Goal: Book appointment/travel/reservation

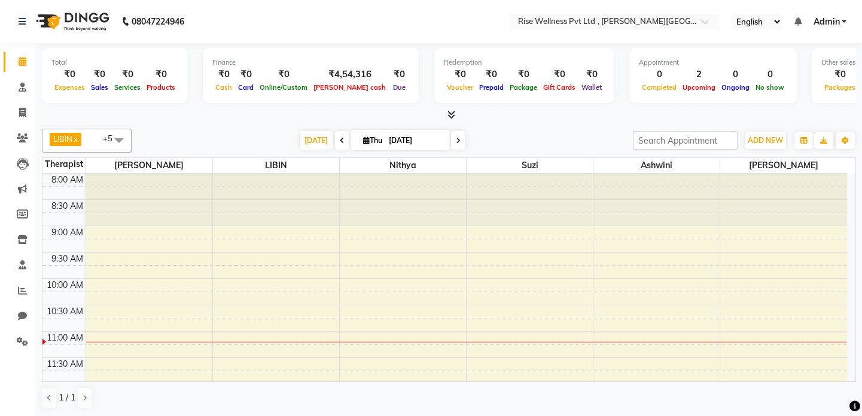
scroll to position [326, 0]
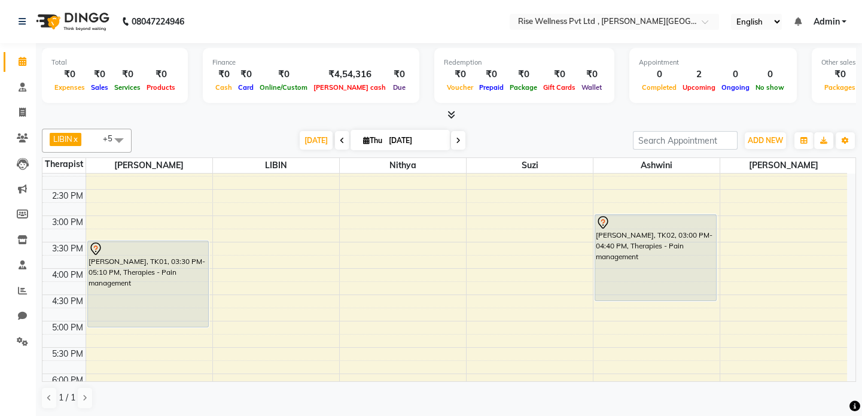
click at [744, 223] on div "8:00 AM 8:30 AM 9:00 AM 9:30 AM 10:00 AM 10:30 AM 11:00 AM 11:30 AM 12:00 PM 12…" at bounding box center [444, 189] width 805 height 684
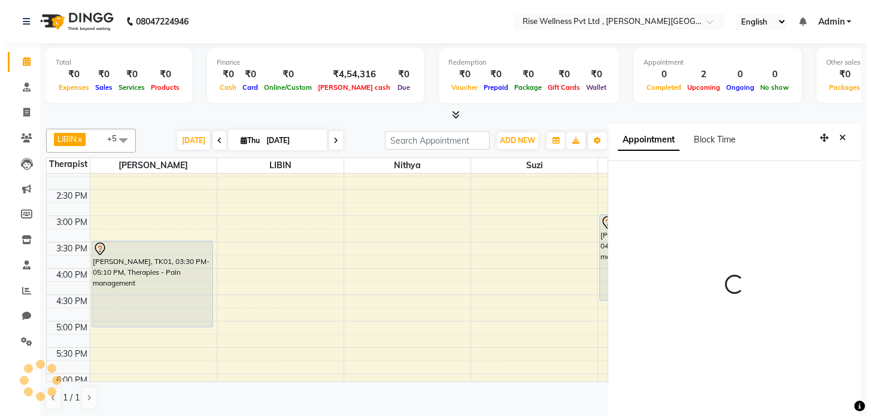
scroll to position [5, 0]
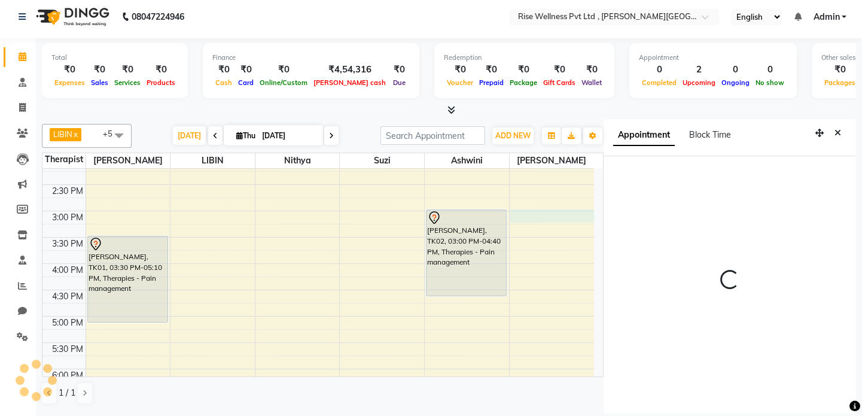
select select "900"
select select "89446"
select select "tentative"
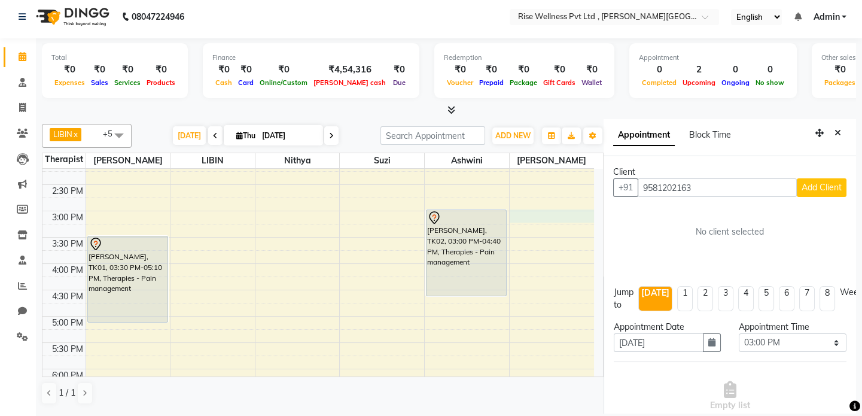
type input "9581202163"
click at [814, 187] on span "Add Client" at bounding box center [822, 187] width 40 height 11
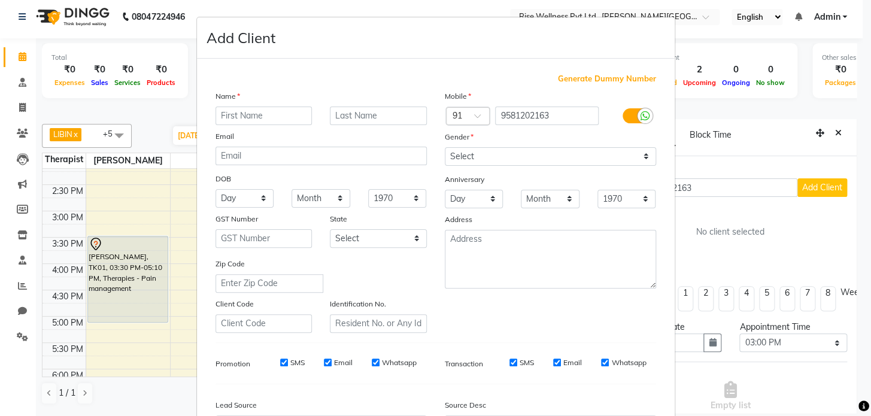
click at [251, 119] on input "text" at bounding box center [263, 116] width 97 height 19
type input "[PERSON_NAME]"
click at [582, 159] on select "Select [DEMOGRAPHIC_DATA] [DEMOGRAPHIC_DATA] Other Prefer Not To Say" at bounding box center [550, 156] width 211 height 19
select select "[DEMOGRAPHIC_DATA]"
click at [445, 147] on select "Select [DEMOGRAPHIC_DATA] [DEMOGRAPHIC_DATA] Other Prefer Not To Say" at bounding box center [550, 156] width 211 height 19
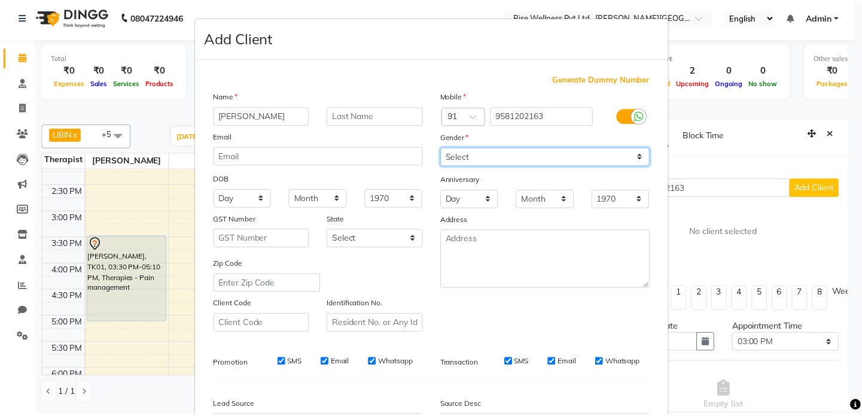
scroll to position [139, 0]
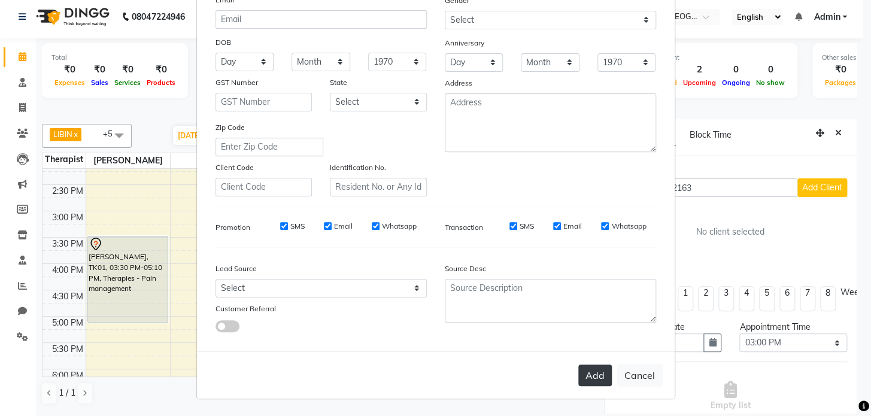
click at [591, 377] on button "Add" at bounding box center [595, 375] width 34 height 22
select select
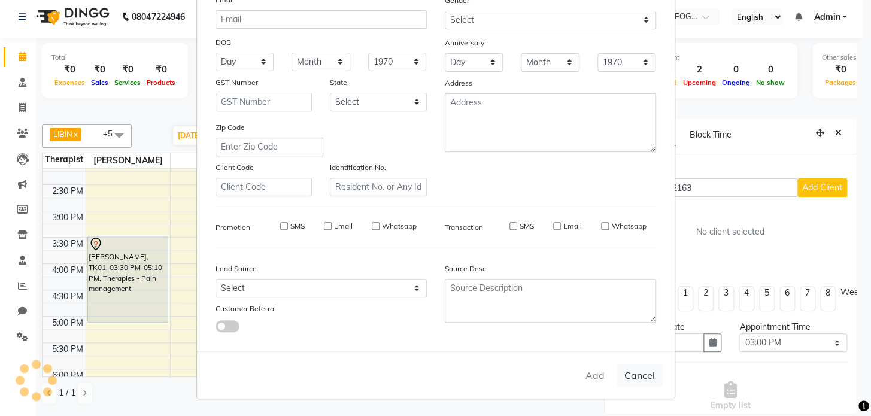
select select
checkbox input "false"
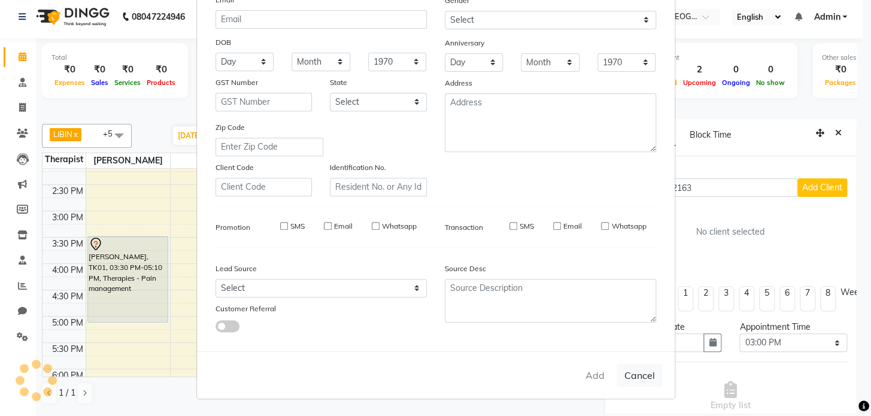
checkbox input "false"
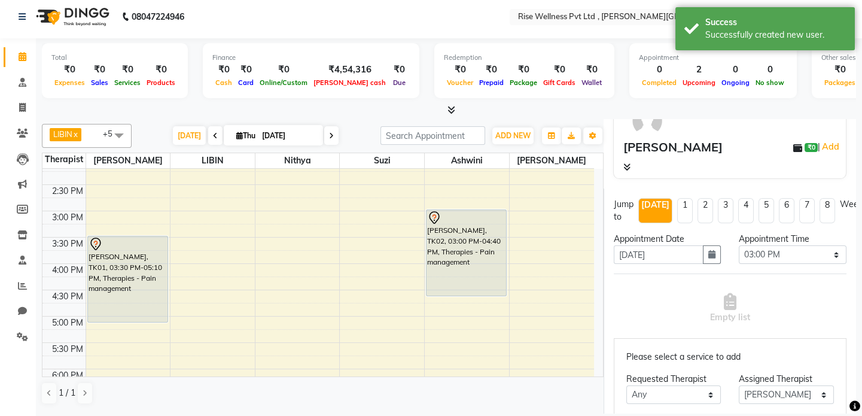
scroll to position [163, 0]
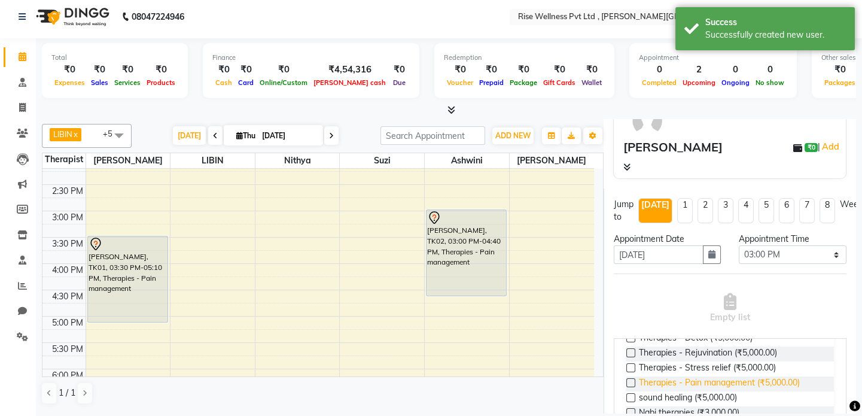
click at [772, 380] on span "Therapies - Pain management (₹5,000.00)" at bounding box center [719, 383] width 161 height 15
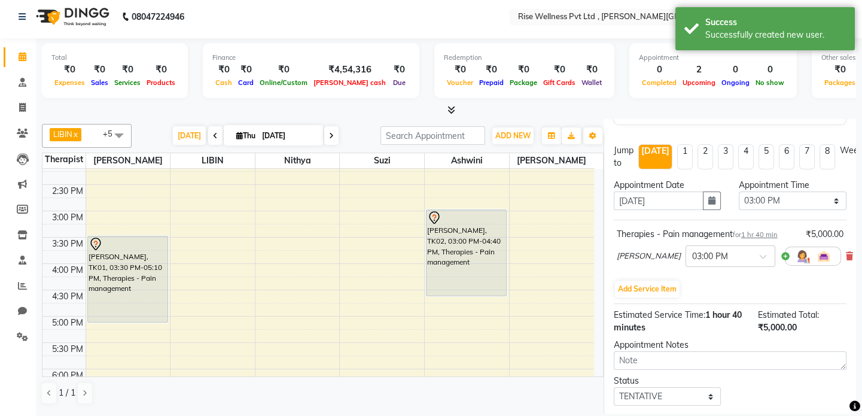
scroll to position [237, 0]
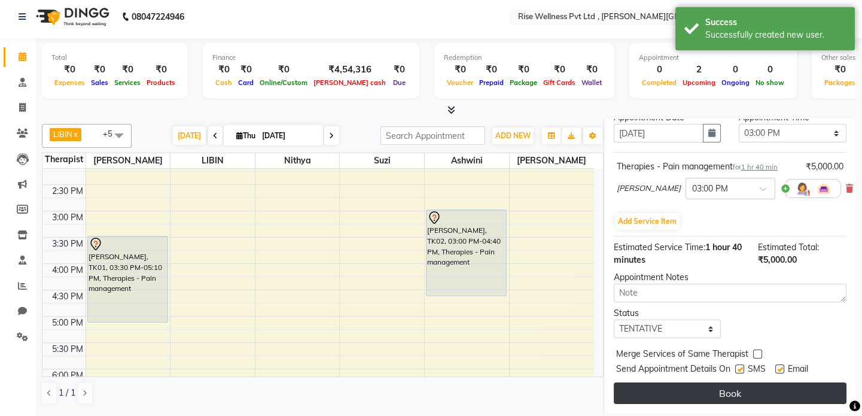
click at [771, 388] on button "Book" at bounding box center [730, 393] width 233 height 22
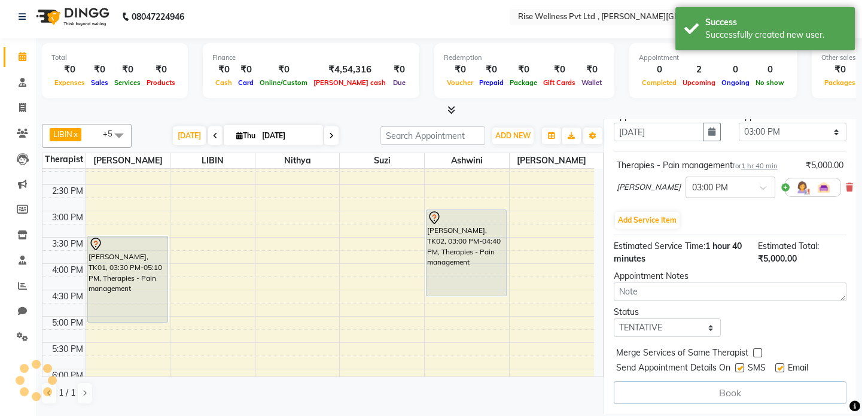
select select "89446"
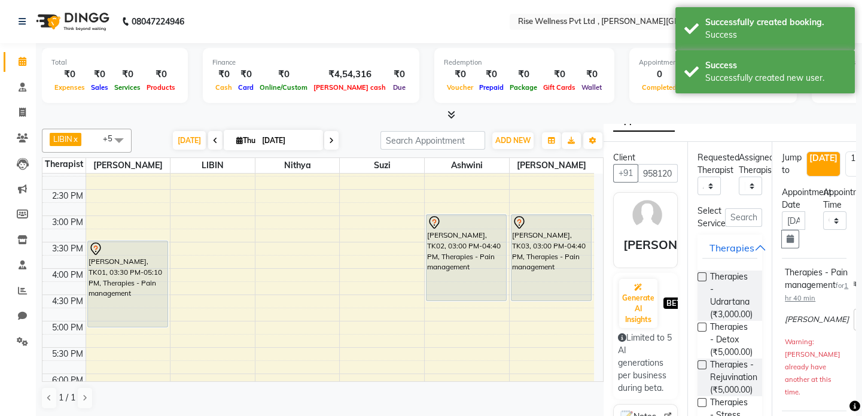
scroll to position [0, 0]
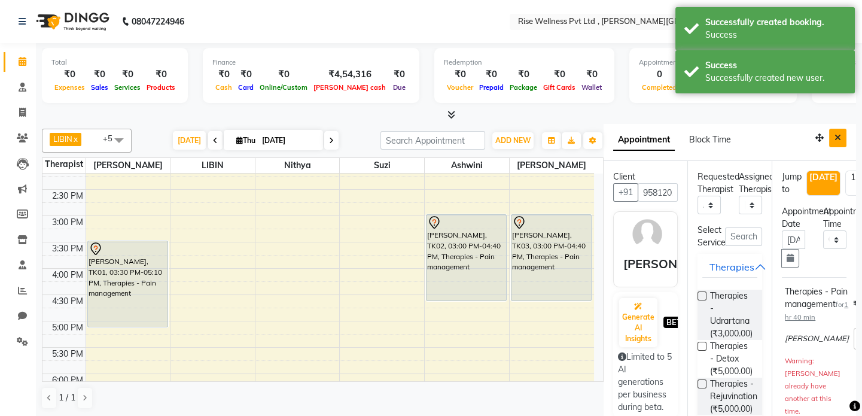
click at [833, 139] on button "Close" at bounding box center [837, 138] width 17 height 19
